Goal: Transaction & Acquisition: Purchase product/service

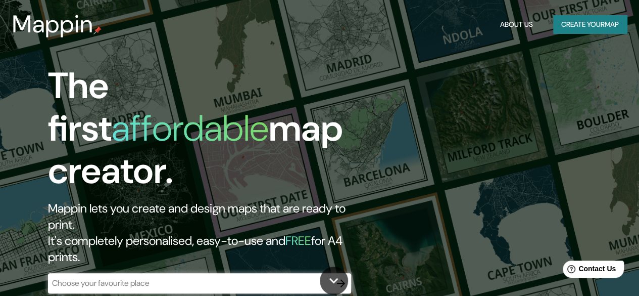
click at [233, 273] on div "​" at bounding box center [199, 283] width 303 height 20
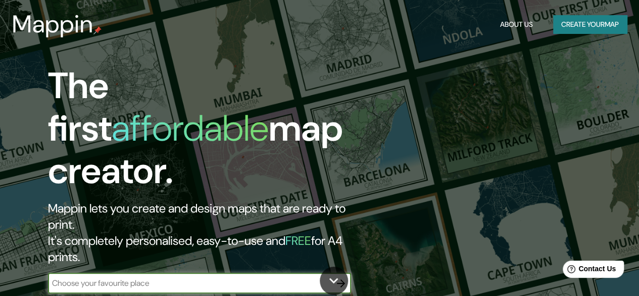
click at [594, 23] on button "Create your map" at bounding box center [590, 24] width 74 height 19
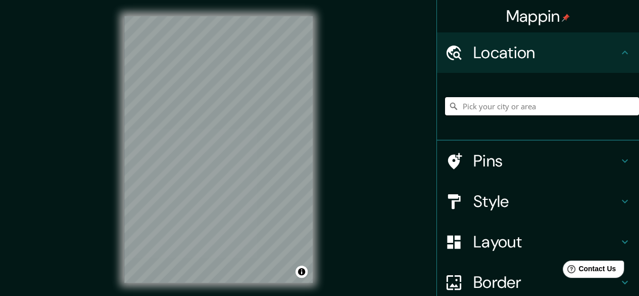
click at [490, 106] on input "Pick your city or area" at bounding box center [542, 106] width 194 height 18
click at [494, 108] on input "Pick your city or area" at bounding box center [542, 106] width 194 height 18
paste input "C. Cumbres del Himalaya, Cumbres Elite 2do. Sector, [GEOGRAPHIC_DATA], N.L."
type input "[GEOGRAPHIC_DATA], [GEOGRAPHIC_DATA], [GEOGRAPHIC_DATA]"
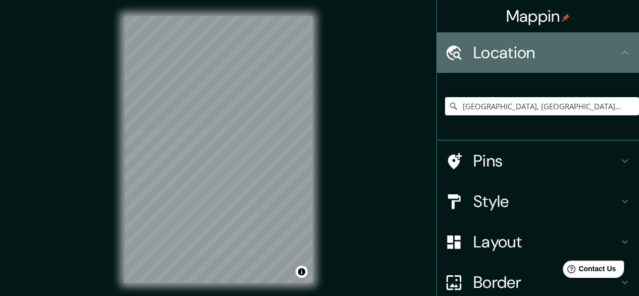
click at [615, 60] on div "Location" at bounding box center [538, 52] width 202 height 40
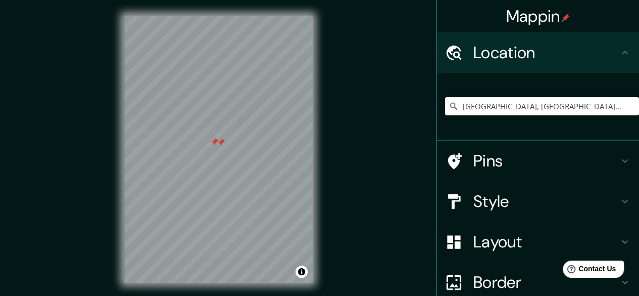
click at [219, 141] on div at bounding box center [221, 142] width 8 height 8
click at [215, 141] on div at bounding box center [214, 141] width 8 height 8
click at [330, 27] on div "© Mapbox © OpenStreetMap Improve this map" at bounding box center [219, 149] width 576 height 266
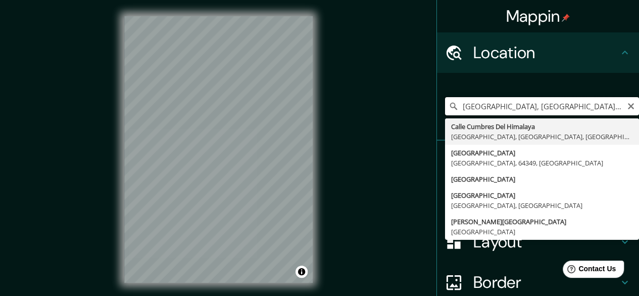
click at [531, 106] on input "[GEOGRAPHIC_DATA], [GEOGRAPHIC_DATA], [GEOGRAPHIC_DATA]" at bounding box center [542, 106] width 194 height 18
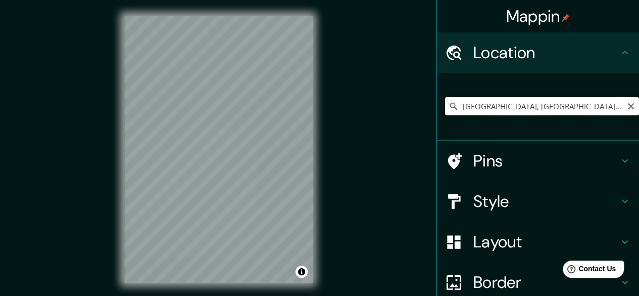
click at [600, 105] on input "[GEOGRAPHIC_DATA], [GEOGRAPHIC_DATA], [GEOGRAPHIC_DATA]" at bounding box center [542, 106] width 194 height 18
click at [449, 105] on icon at bounding box center [454, 106] width 10 height 10
click at [449, 106] on icon at bounding box center [454, 106] width 10 height 10
click at [449, 104] on icon at bounding box center [454, 106] width 10 height 10
click at [480, 110] on input "[GEOGRAPHIC_DATA], [GEOGRAPHIC_DATA], [GEOGRAPHIC_DATA]" at bounding box center [542, 106] width 194 height 18
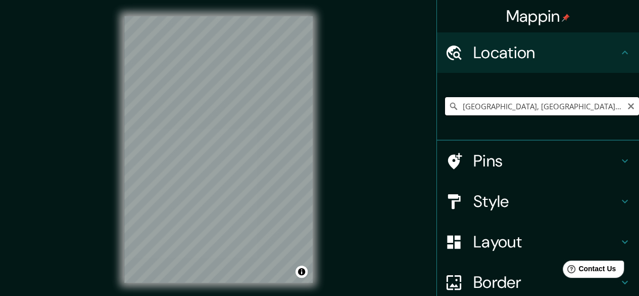
click at [480, 110] on input "[GEOGRAPHIC_DATA], [GEOGRAPHIC_DATA], [GEOGRAPHIC_DATA]" at bounding box center [542, 106] width 194 height 18
click at [487, 111] on input "[GEOGRAPHIC_DATA], [GEOGRAPHIC_DATA], [GEOGRAPHIC_DATA]" at bounding box center [542, 106] width 194 height 18
click at [492, 109] on input "Pick your city or area" at bounding box center [542, 106] width 194 height 18
paste input "C. Cumbres del Himalaya, Cumbres Elite 2do. Sector, [GEOGRAPHIC_DATA], N.L."
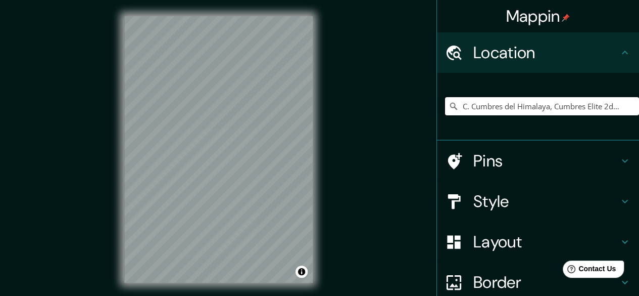
scroll to position [0, 107]
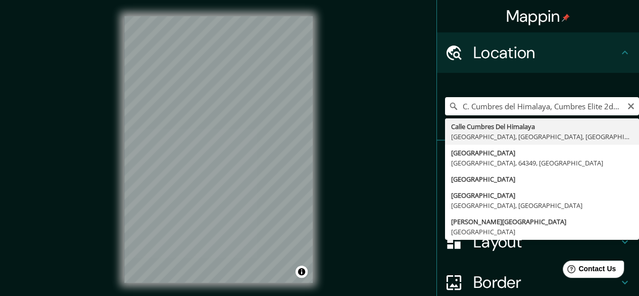
type input "[GEOGRAPHIC_DATA], [GEOGRAPHIC_DATA], [GEOGRAPHIC_DATA]"
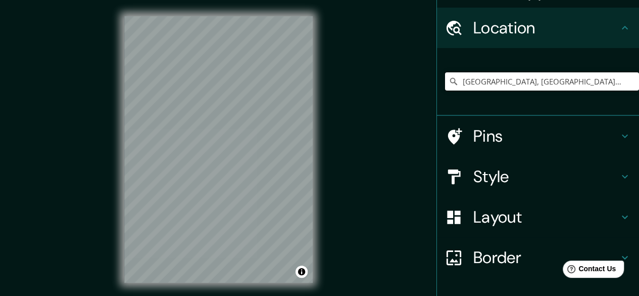
scroll to position [36, 0]
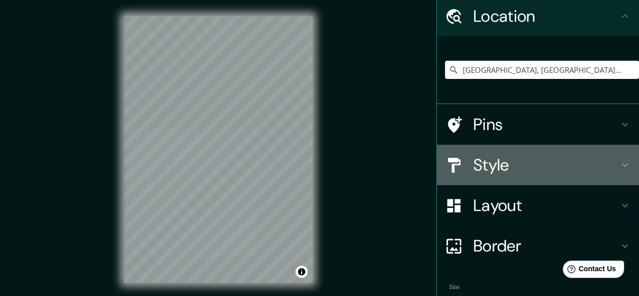
click at [596, 161] on h4 "Style" at bounding box center [546, 165] width 146 height 20
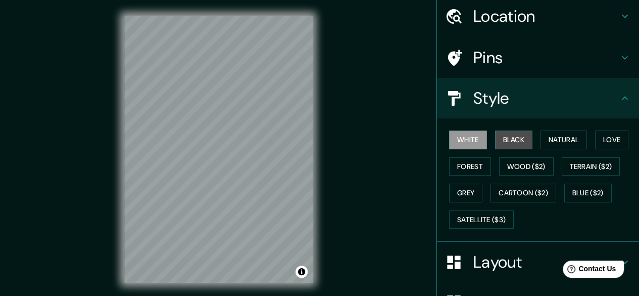
click at [512, 140] on button "Black" at bounding box center [514, 139] width 38 height 19
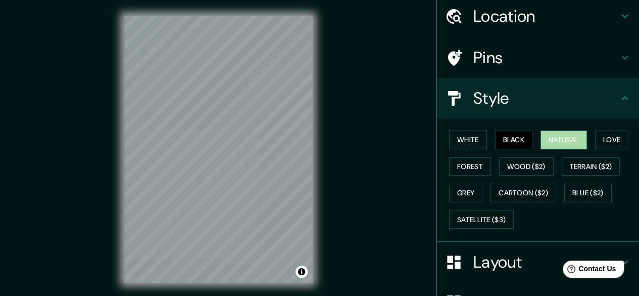
click at [551, 139] on button "Natural" at bounding box center [564, 139] width 46 height 19
click at [601, 144] on button "Love" at bounding box center [611, 139] width 33 height 19
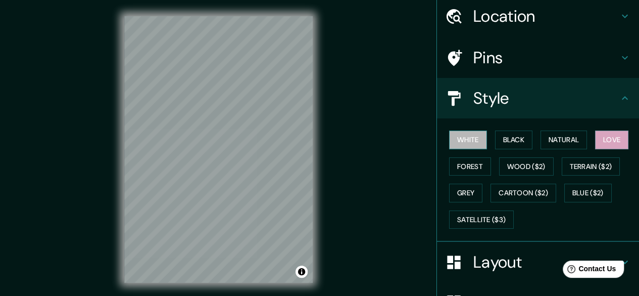
click at [458, 135] on button "White" at bounding box center [468, 139] width 38 height 19
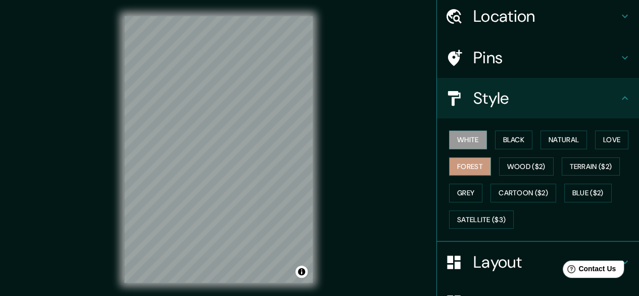
click at [462, 168] on button "Forest" at bounding box center [470, 166] width 42 height 19
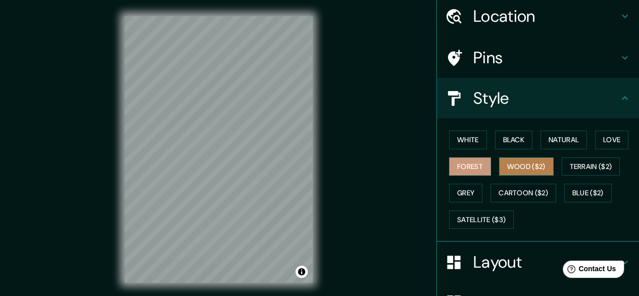
click at [510, 167] on button "Wood ($2)" at bounding box center [526, 166] width 55 height 19
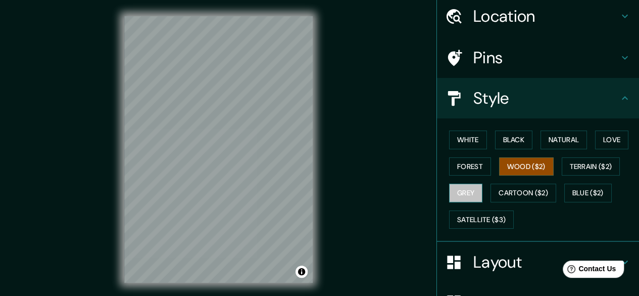
click at [464, 191] on button "Grey" at bounding box center [465, 192] width 33 height 19
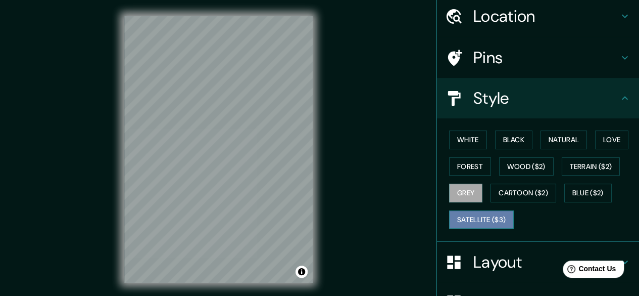
click at [478, 218] on button "Satellite ($3)" at bounding box center [481, 219] width 65 height 19
click at [201, 141] on div at bounding box center [201, 142] width 8 height 8
click at [338, 121] on div "Mappin Location Calle Cumbres Del Himalaya, 64349 Monterrey, Nuevo León, México…" at bounding box center [319, 157] width 639 height 315
click at [328, 40] on div "© Mapbox © OpenStreetMap Improve this map © Maxar" at bounding box center [218, 149] width 221 height 299
click at [469, 189] on button "Grey" at bounding box center [465, 192] width 33 height 19
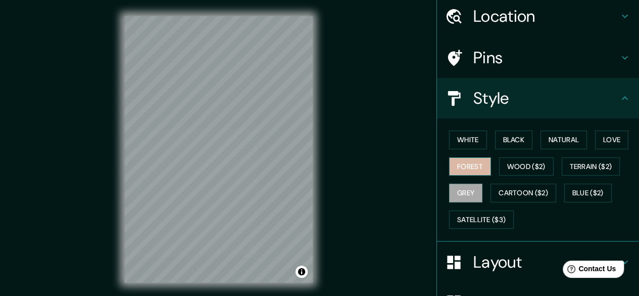
click at [464, 161] on button "Forest" at bounding box center [470, 166] width 42 height 19
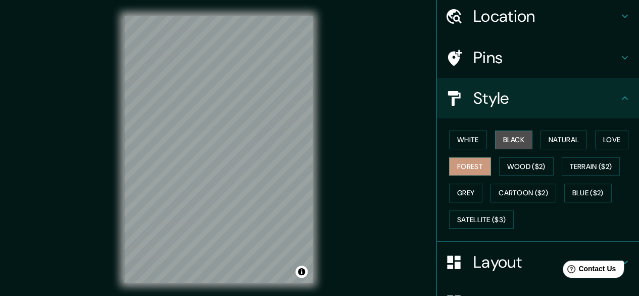
click at [516, 147] on button "Black" at bounding box center [514, 139] width 38 height 19
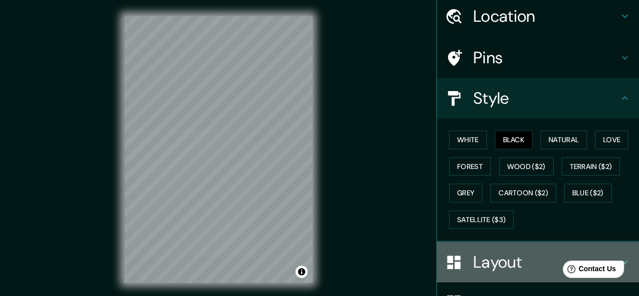
click at [508, 267] on h4 "Layout" at bounding box center [546, 262] width 146 height 20
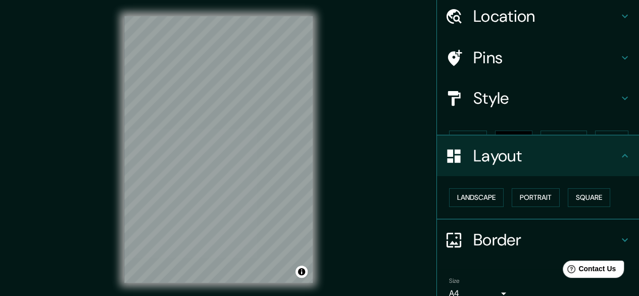
scroll to position [67, 0]
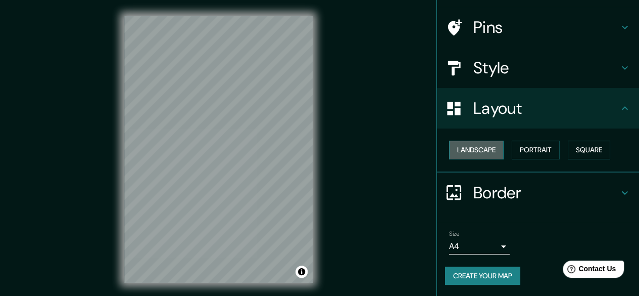
click at [468, 149] on button "Landscape" at bounding box center [476, 149] width 55 height 19
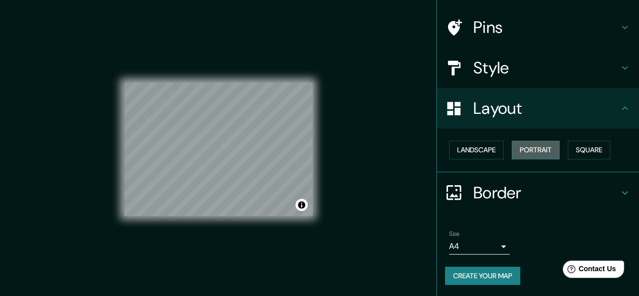
click at [519, 145] on button "Portrait" at bounding box center [536, 149] width 48 height 19
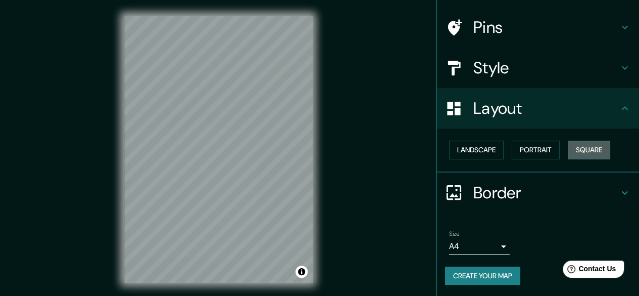
click at [571, 144] on button "Square" at bounding box center [589, 149] width 42 height 19
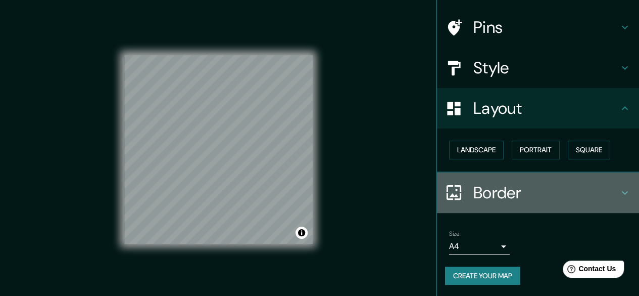
click at [504, 197] on h4 "Border" at bounding box center [546, 192] width 146 height 20
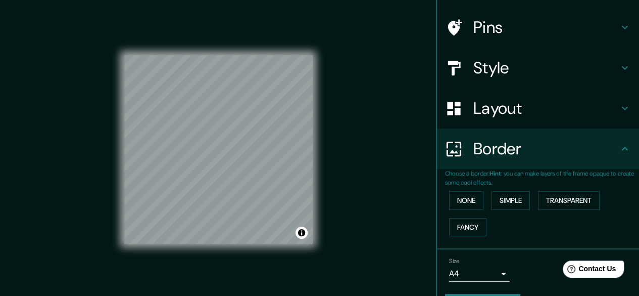
scroll to position [94, 0]
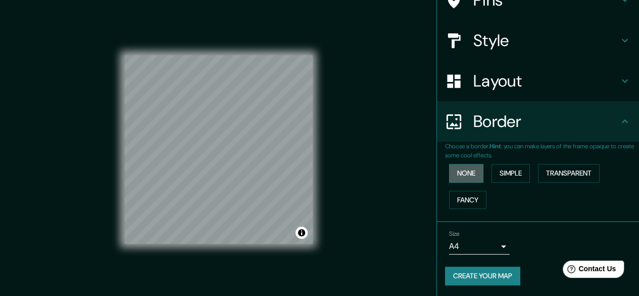
click at [453, 167] on button "None" at bounding box center [466, 173] width 34 height 19
click at [492, 169] on button "Simple" at bounding box center [511, 173] width 38 height 19
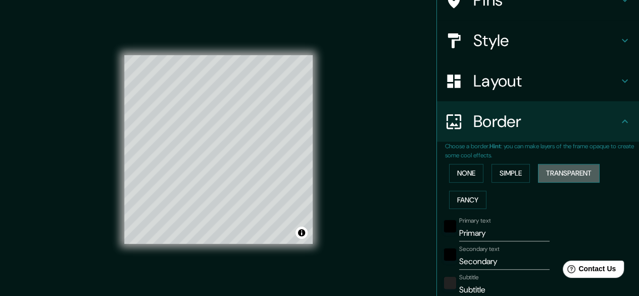
click at [548, 177] on button "Transparent" at bounding box center [569, 173] width 62 height 19
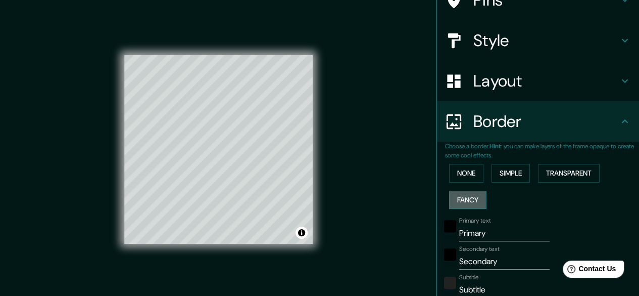
click at [472, 199] on button "Fancy" at bounding box center [467, 200] width 37 height 19
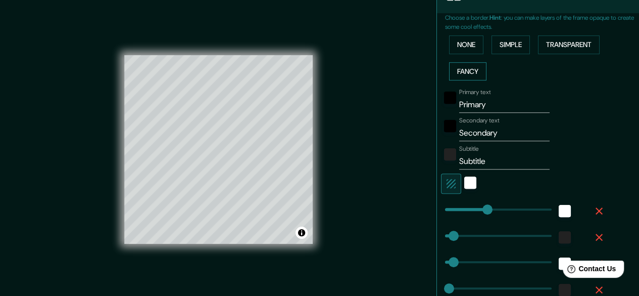
scroll to position [223, 0]
type input "149"
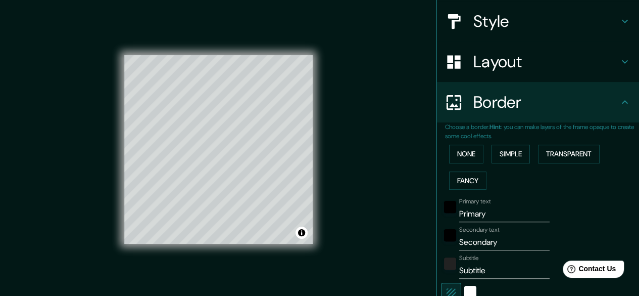
scroll to position [110, 0]
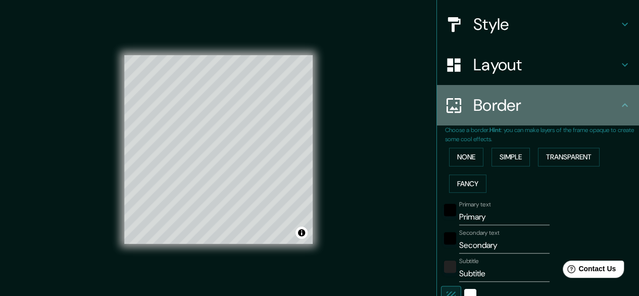
click at [619, 99] on icon at bounding box center [625, 105] width 12 height 12
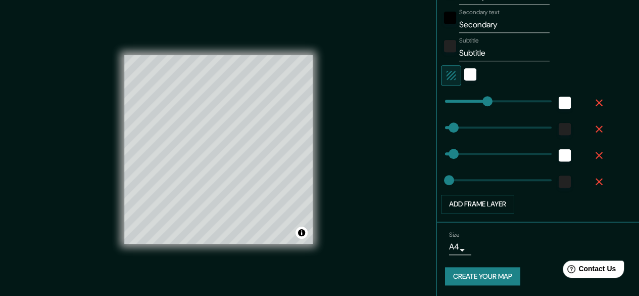
scroll to position [19, 0]
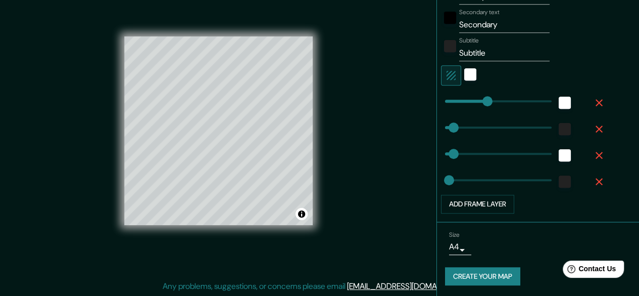
type input "30"
